Goal: Check status: Check status

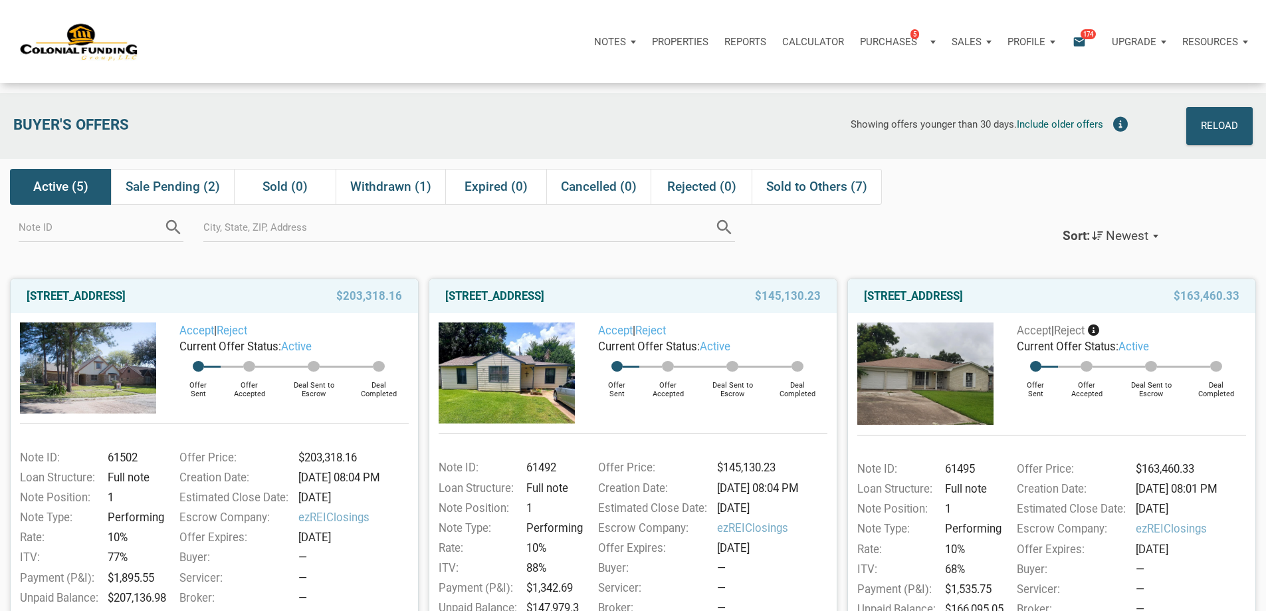
scroll to position [609, 0]
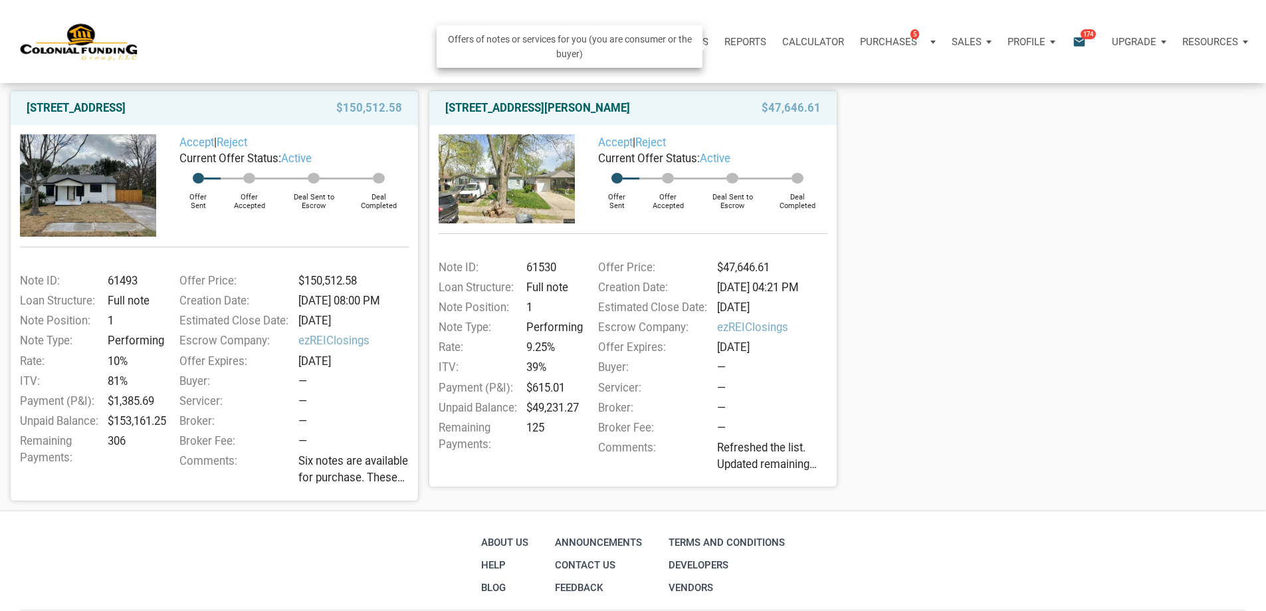
click at [910, 39] on span "5" at bounding box center [914, 34] width 9 height 11
click at [814, 82] on link "Note Offers 5" at bounding box center [877, 77] width 126 height 27
click at [852, 48] on div "Purchases 5" at bounding box center [898, 42] width 92 height 40
click at [860, 47] on p "Purchases" at bounding box center [888, 42] width 57 height 12
click at [1071, 41] on icon "email" at bounding box center [1079, 41] width 16 height 15
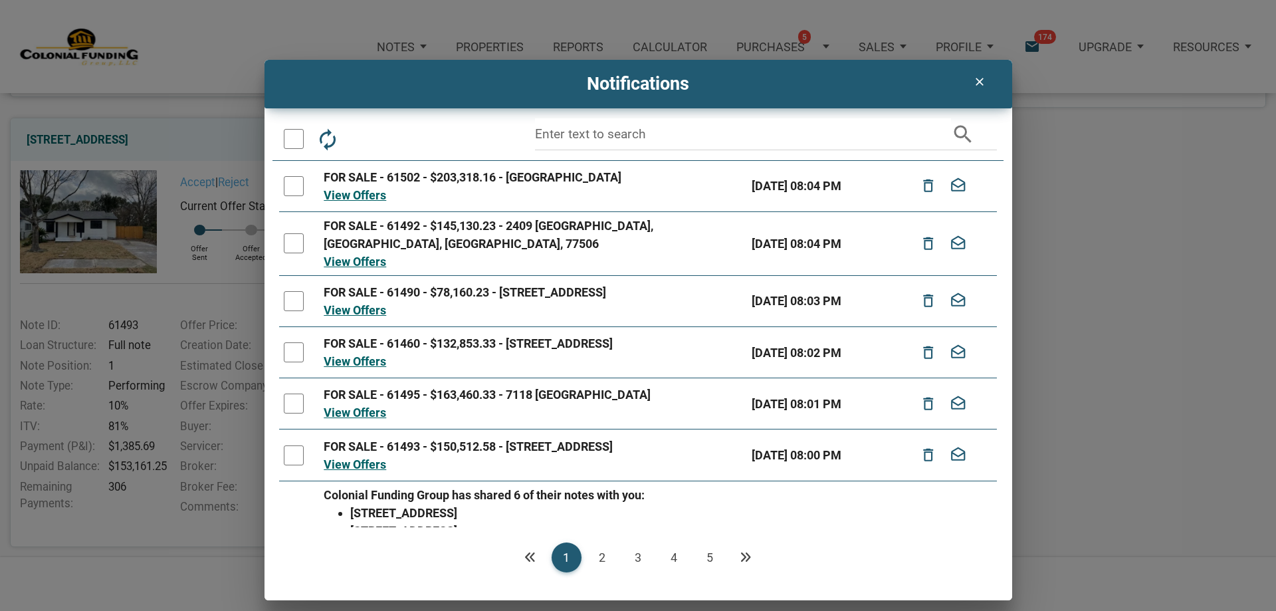
click at [976, 81] on icon "clear" at bounding box center [980, 81] width 16 height 13
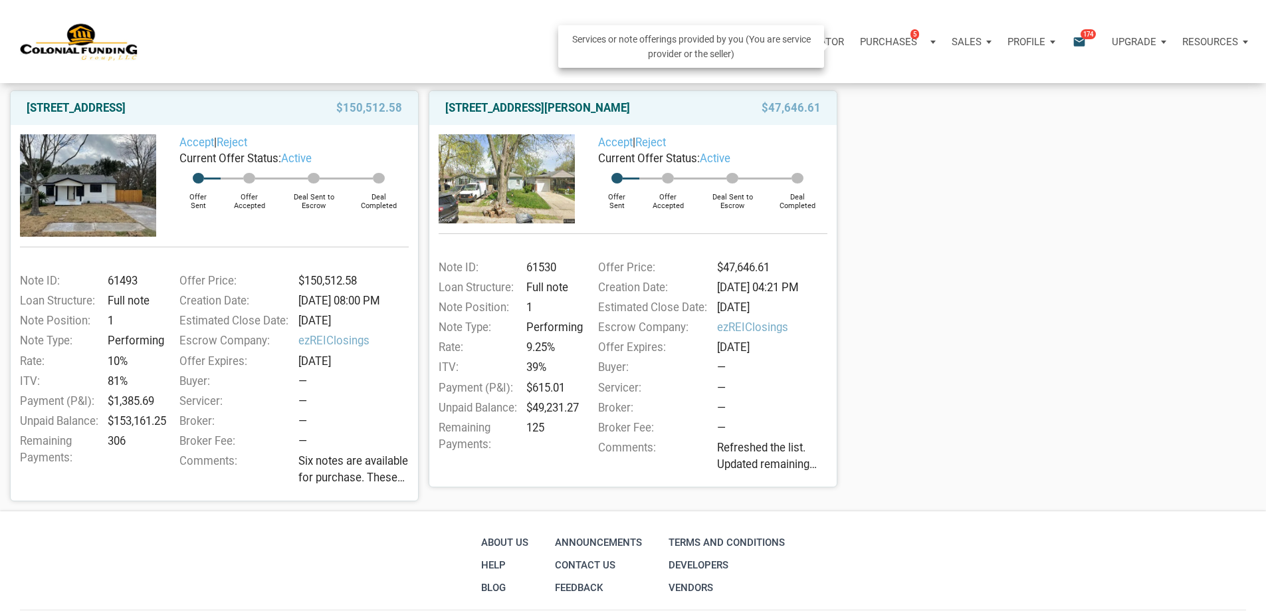
click at [944, 45] on div "Sales" at bounding box center [972, 42] width 56 height 40
click at [870, 85] on link "Note Offers" at bounding box center [933, 77] width 126 height 27
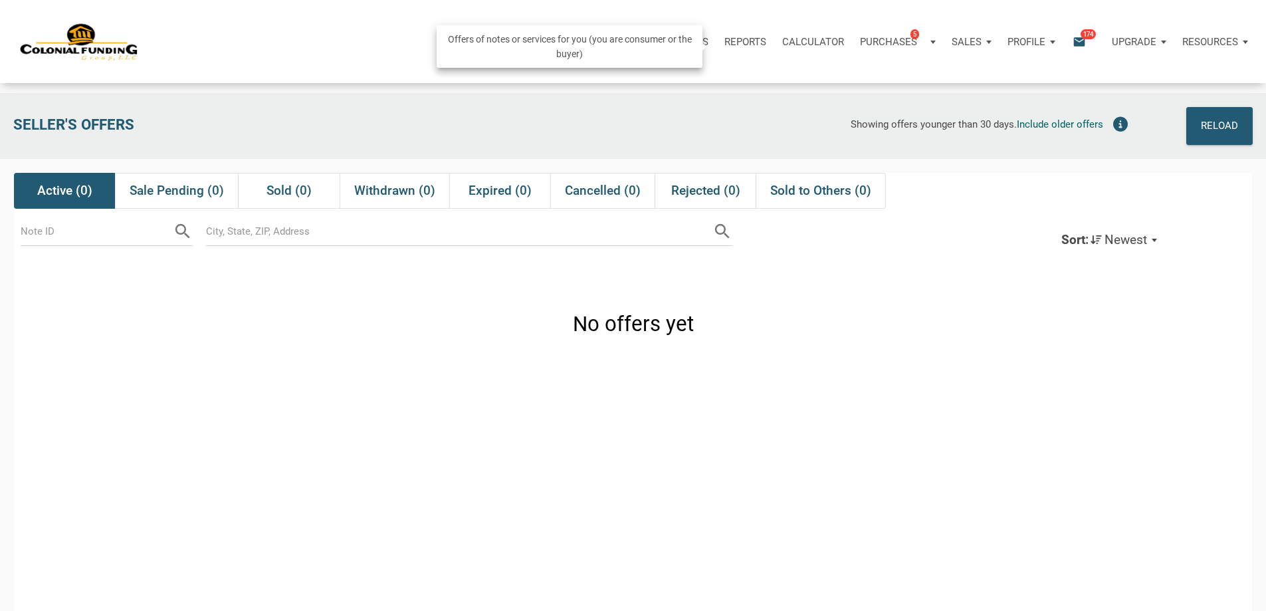
click at [852, 48] on div "Purchases 5" at bounding box center [898, 42] width 92 height 40
click at [814, 115] on link "Service Orders" at bounding box center [877, 104] width 126 height 27
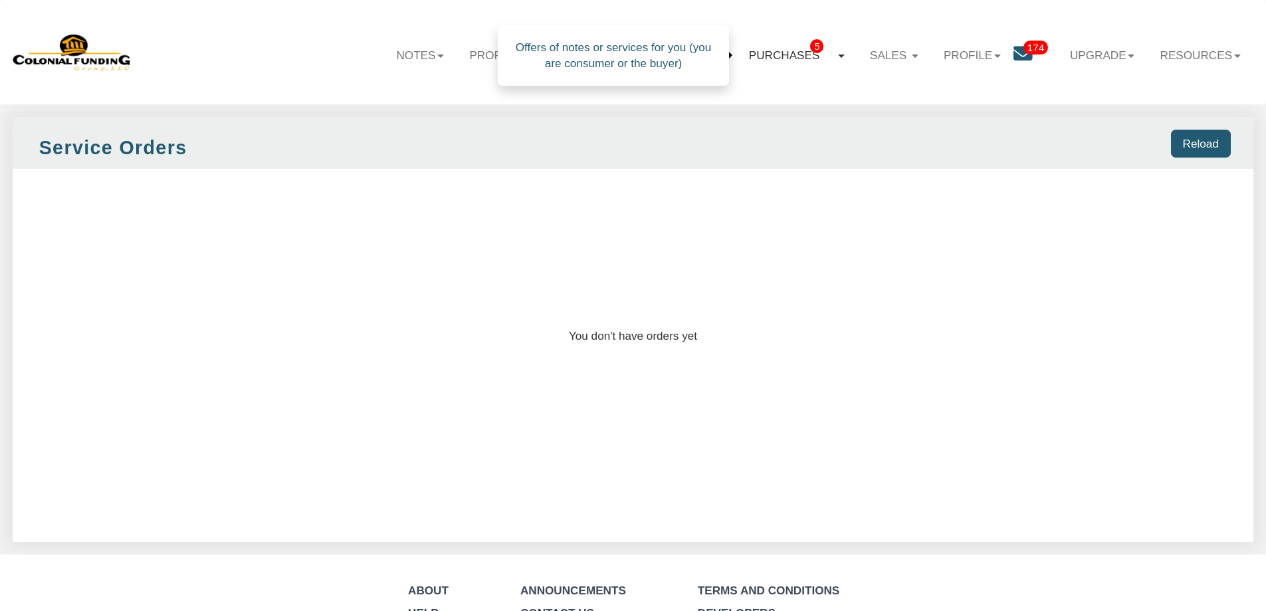
click at [789, 56] on link "Purchases 5" at bounding box center [796, 55] width 121 height 39
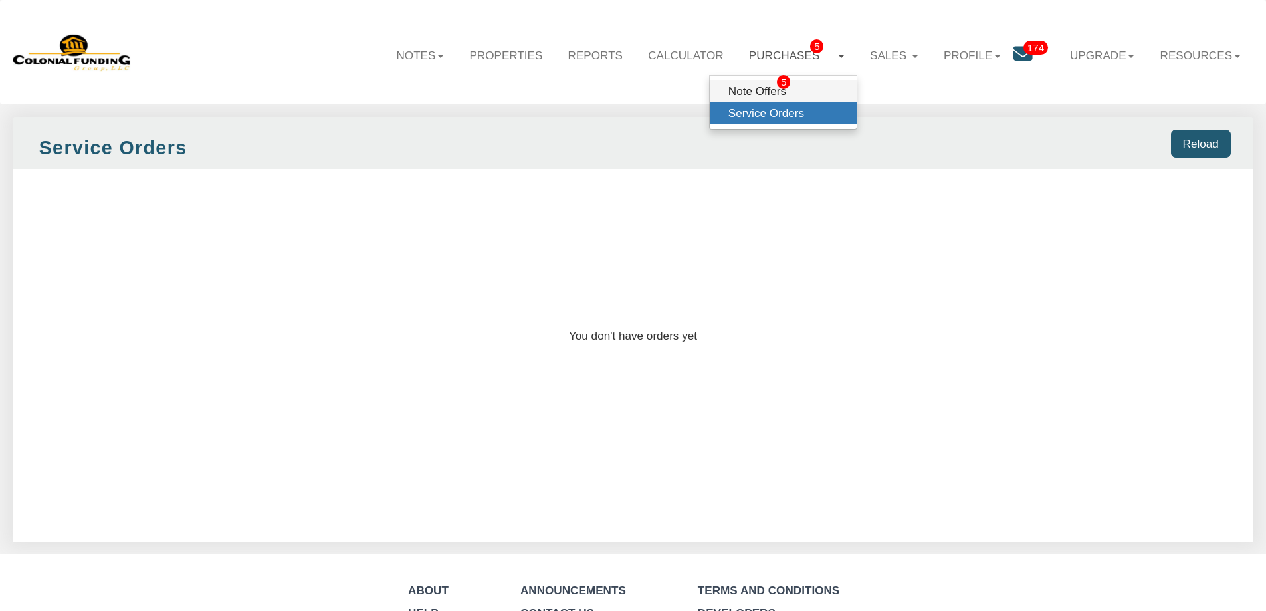
click at [751, 86] on link "Note Offers 5" at bounding box center [783, 91] width 147 height 22
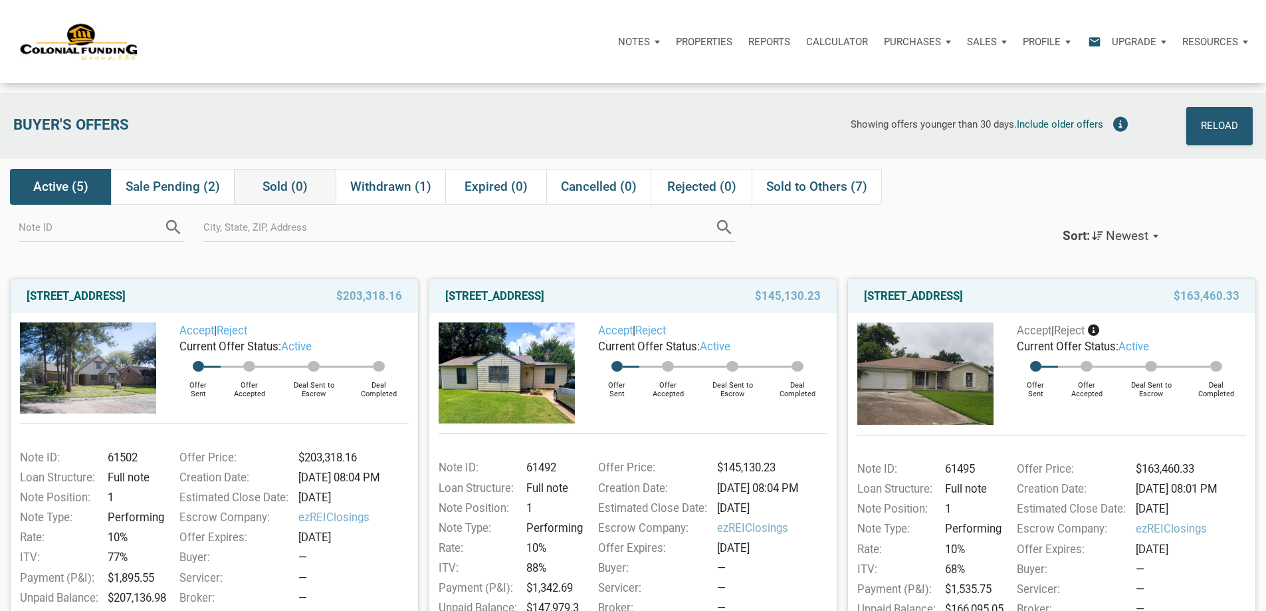
click at [292, 191] on span "Sold (0)" at bounding box center [284, 187] width 45 height 16
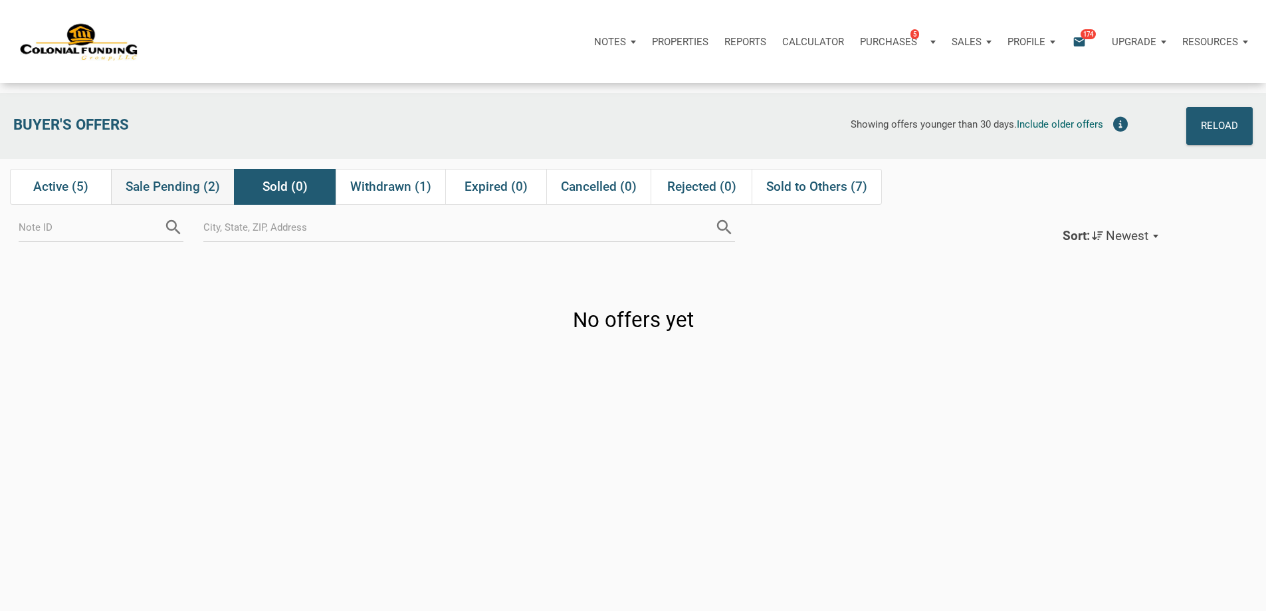
click at [168, 188] on span "Sale Pending (2)" at bounding box center [173, 187] width 94 height 16
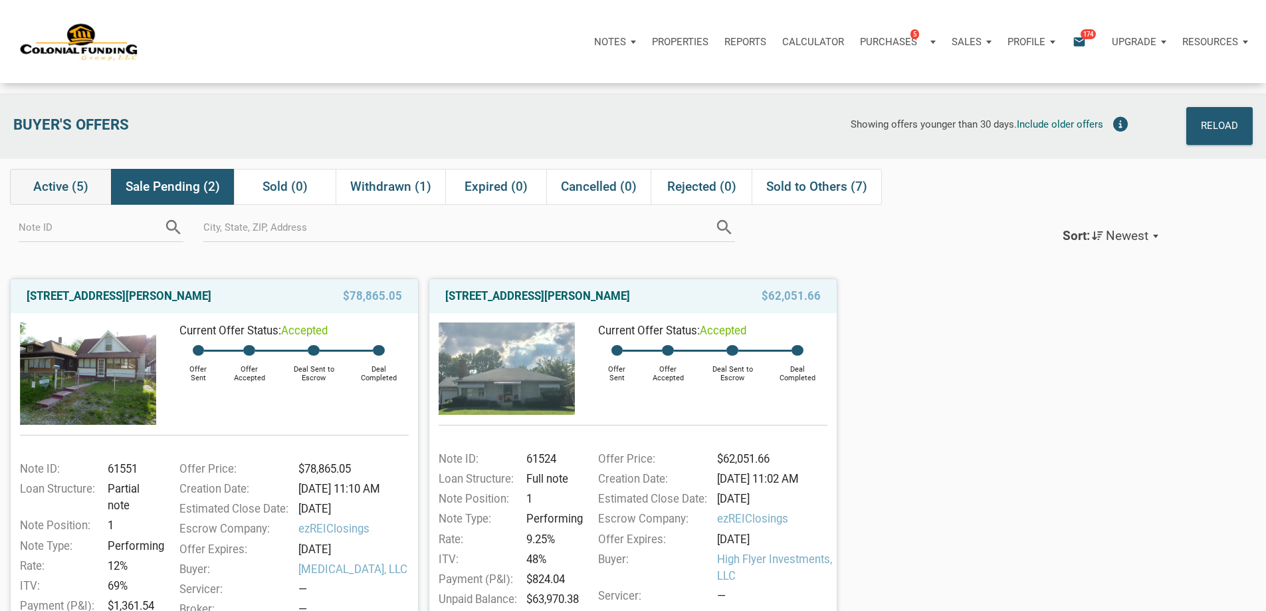
click at [60, 187] on span "Active (5)" at bounding box center [60, 187] width 55 height 16
